Goal: Transaction & Acquisition: Obtain resource

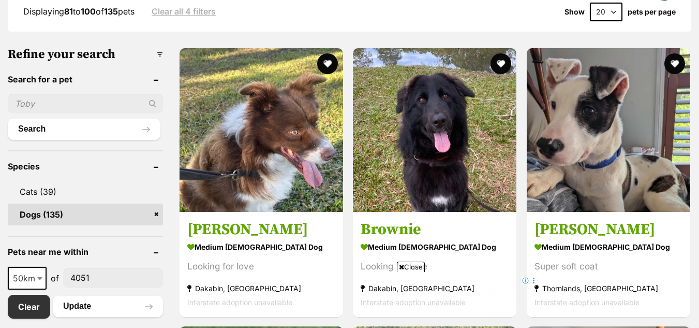
click at [90, 100] on input "text" at bounding box center [85, 104] width 155 height 20
type input "duke"
click at [112, 129] on button "Search" at bounding box center [84, 129] width 153 height 21
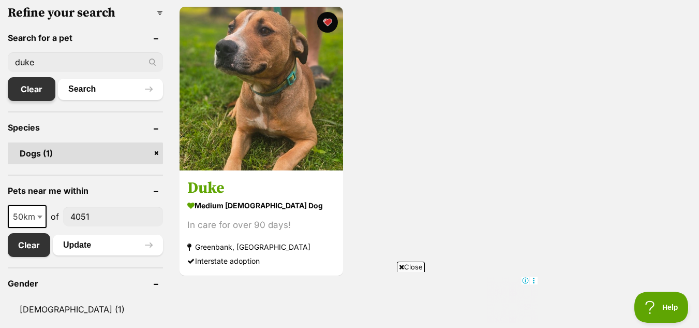
click at [34, 84] on link "Clear" at bounding box center [32, 89] width 48 height 24
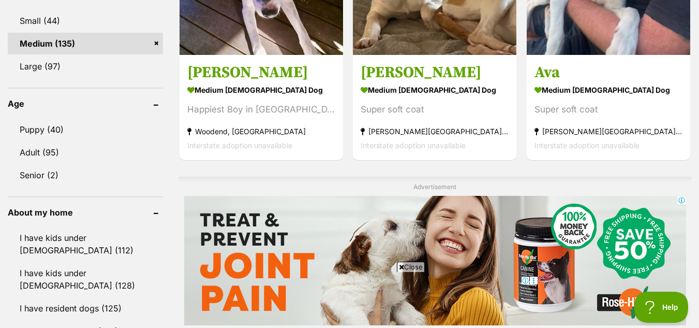
scroll to position [745, 0]
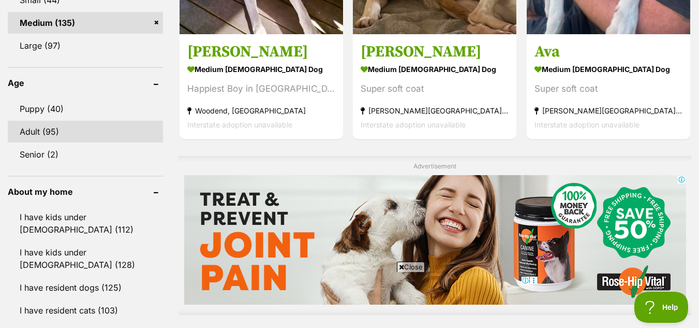
click at [143, 130] on link "Adult (95)" at bounding box center [85, 132] width 155 height 22
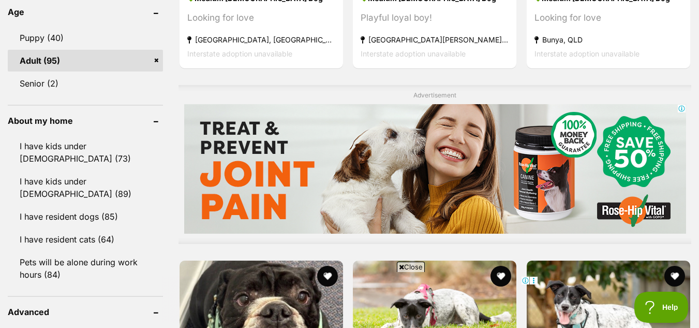
scroll to position [837, 0]
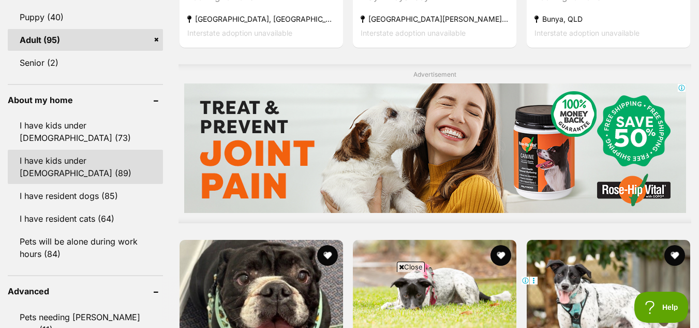
click at [115, 154] on link "I have kids under 12 years old (89)" at bounding box center [85, 167] width 155 height 34
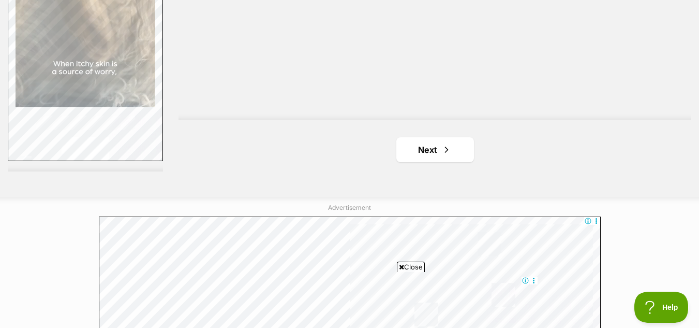
scroll to position [2671, 0]
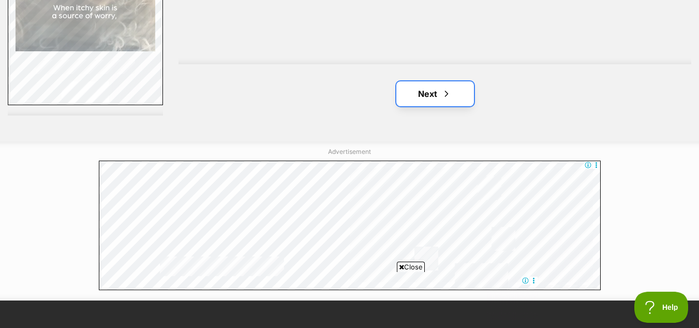
click at [459, 91] on link "Next" at bounding box center [435, 93] width 78 height 25
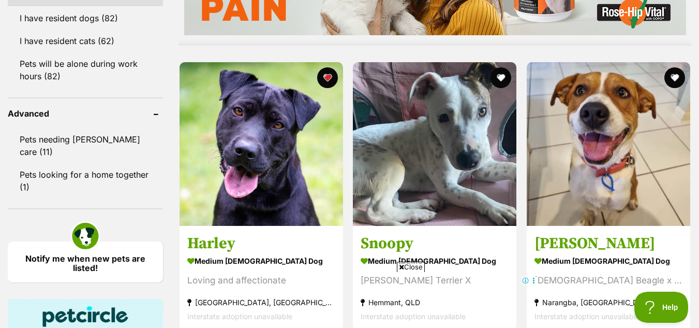
scroll to position [1035, 0]
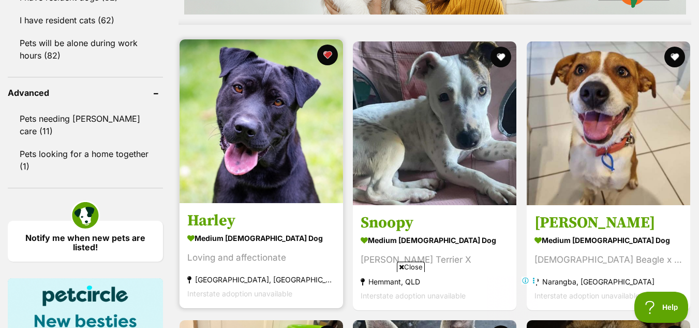
click at [329, 83] on img at bounding box center [262, 121] width 164 height 164
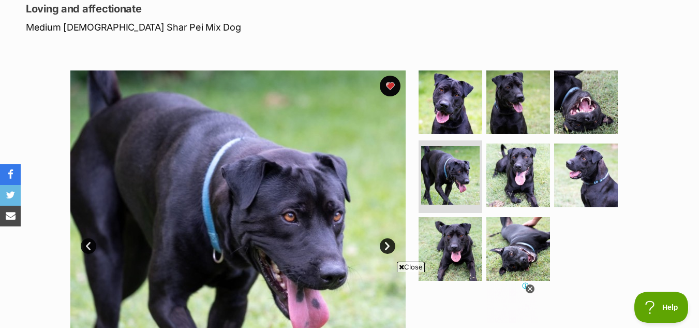
scroll to position [104, 0]
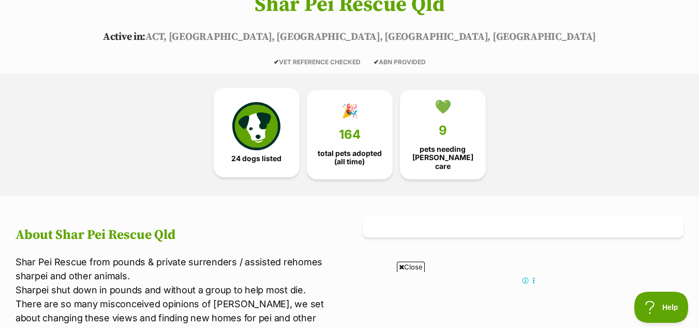
click at [257, 129] on img at bounding box center [256, 126] width 48 height 48
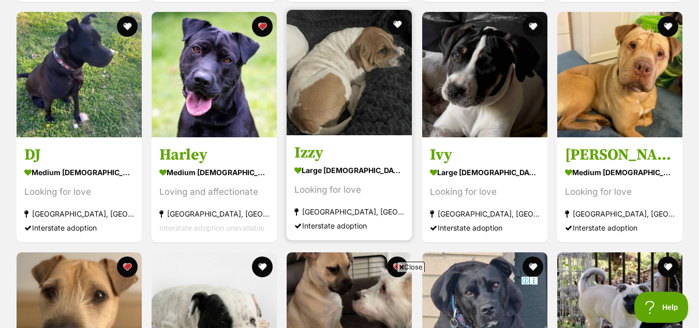
scroll to position [1226, 0]
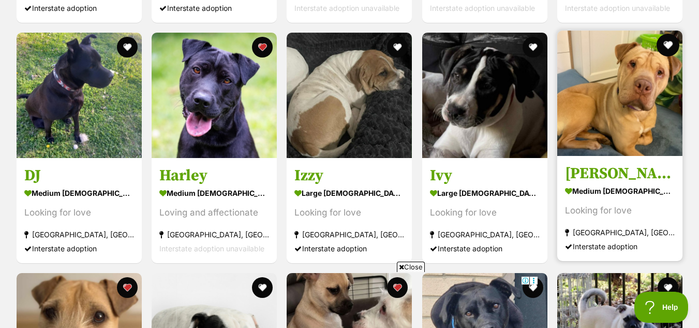
click at [670, 37] on button "favourite" at bounding box center [668, 45] width 23 height 23
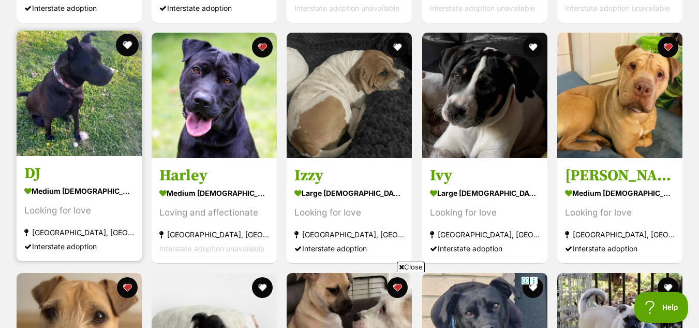
click at [124, 38] on button "favourite" at bounding box center [127, 45] width 23 height 23
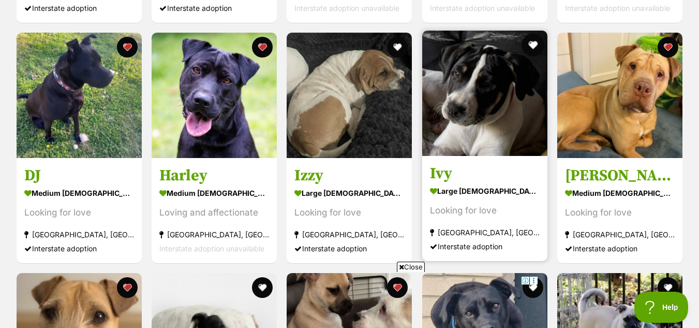
click at [540, 40] on button "favourite" at bounding box center [533, 45] width 23 height 23
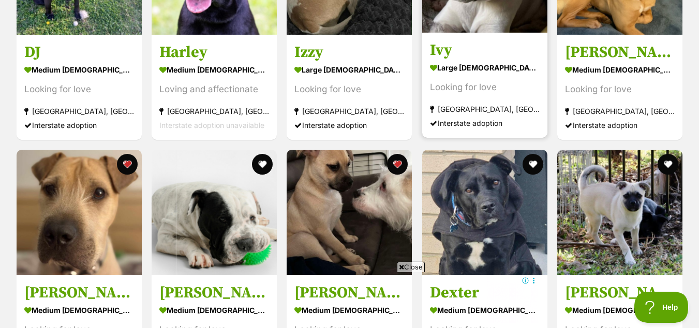
scroll to position [1350, 0]
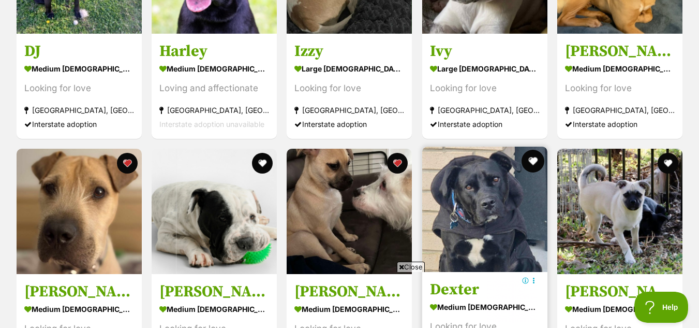
click at [534, 156] on button "favourite" at bounding box center [533, 161] width 23 height 23
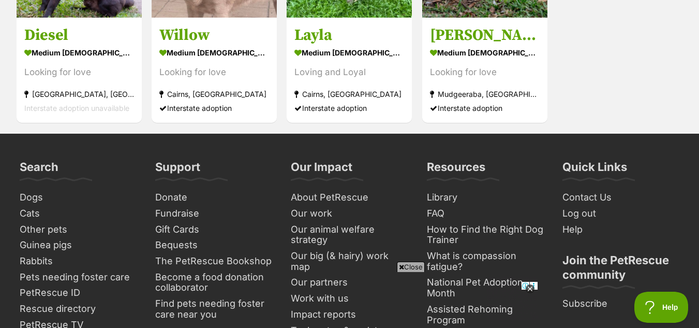
scroll to position [1971, 0]
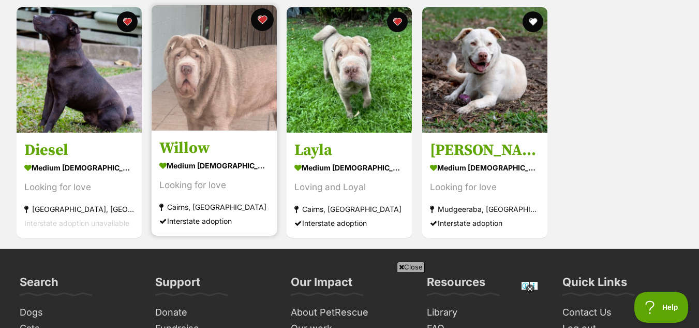
click at [259, 18] on button "favourite" at bounding box center [262, 19] width 23 height 23
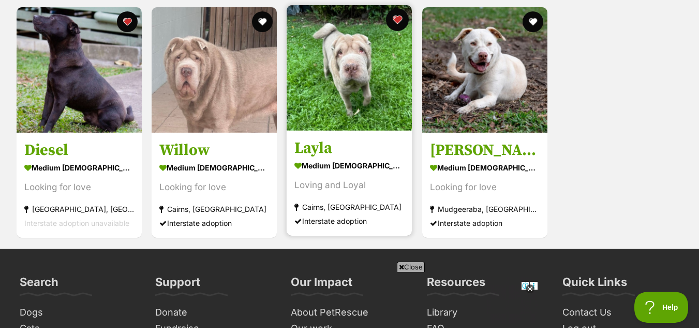
click at [394, 9] on button "favourite" at bounding box center [398, 19] width 23 height 23
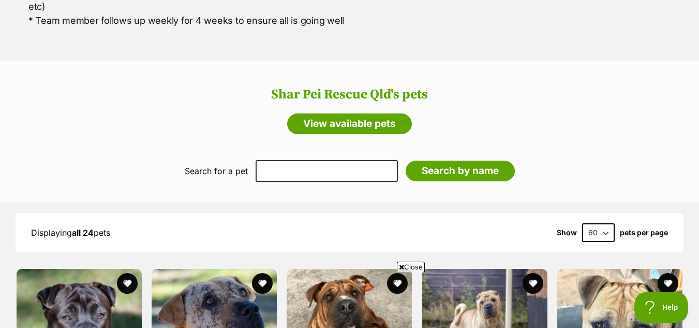
scroll to position [0, 0]
